Goal: Task Accomplishment & Management: Manage account settings

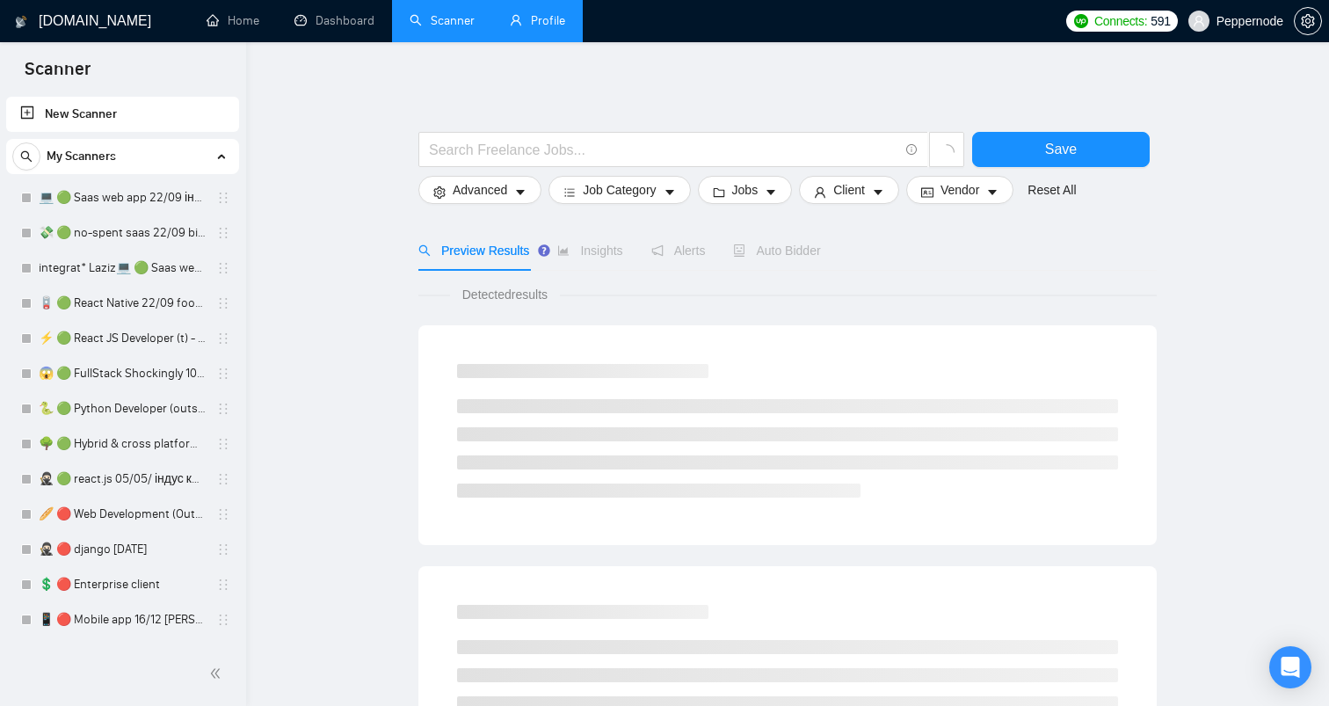
click at [555, 16] on link "Profile" at bounding box center [537, 20] width 55 height 15
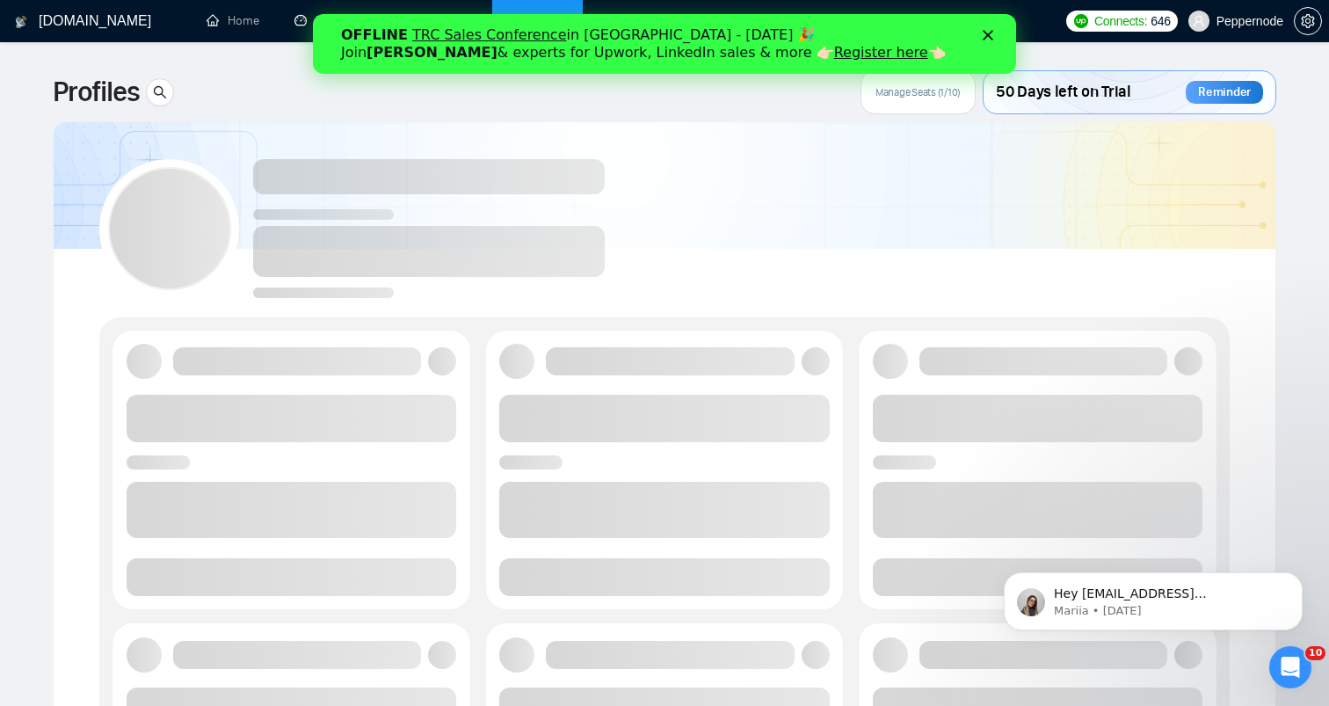
click at [989, 35] on polygon "Close" at bounding box center [988, 35] width 11 height 11
